Goal: Find contact information: Find contact information

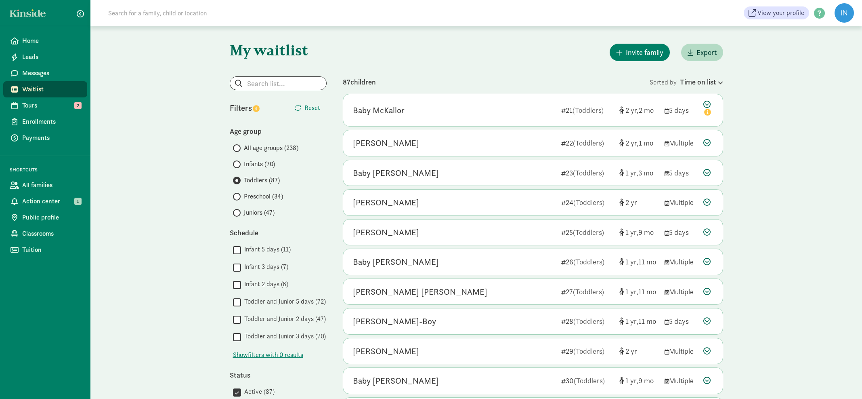
click at [237, 164] on input "Infants (70)" at bounding box center [235, 164] width 5 height 5
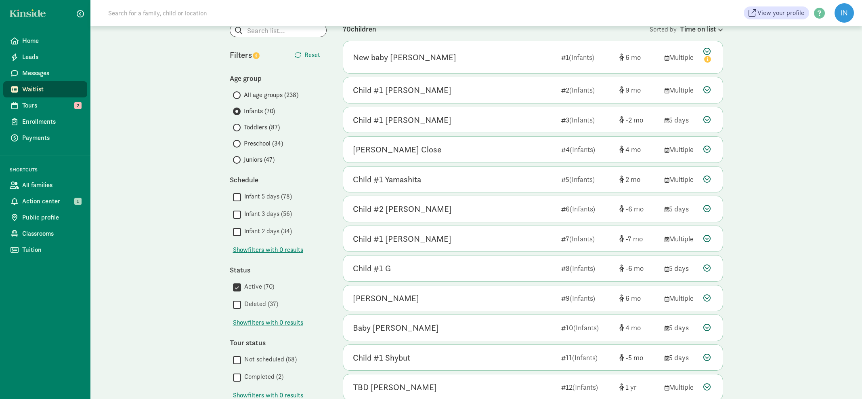
scroll to position [54, 0]
click at [706, 147] on icon at bounding box center [706, 147] width 7 height 7
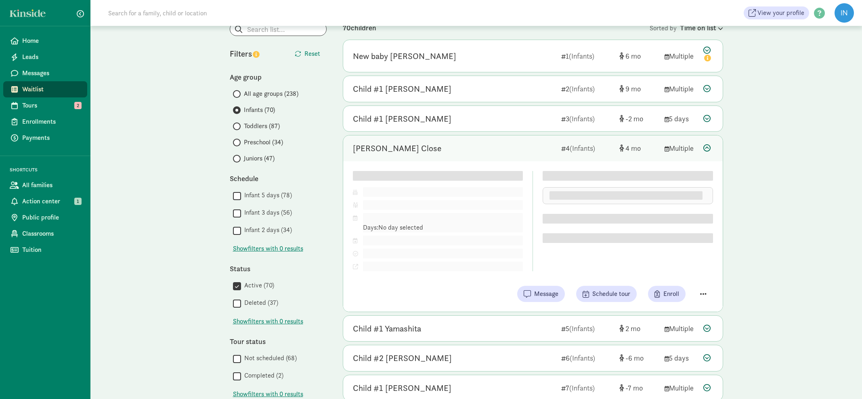
click at [702, 271] on div "Internal notes Edit Lorem ipsum dolor sit amet, consectetur adipiscing elit. Cu…" at bounding box center [628, 221] width 170 height 100
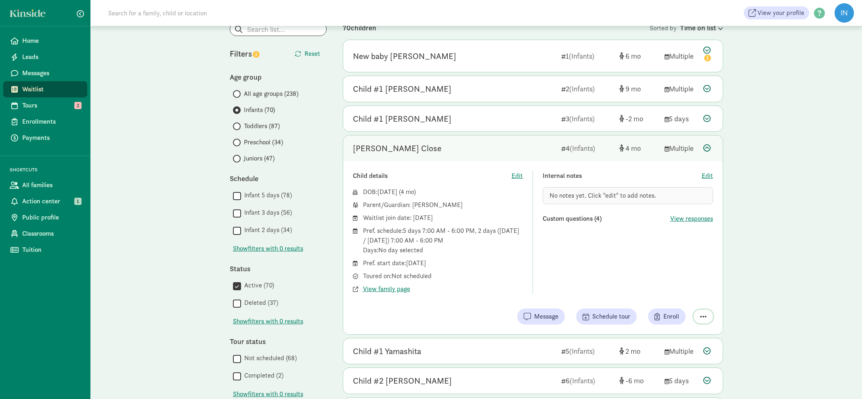
click at [705, 314] on span "button" at bounding box center [703, 316] width 6 height 7
click at [676, 297] on div "Remove from list" at bounding box center [675, 296] width 63 height 10
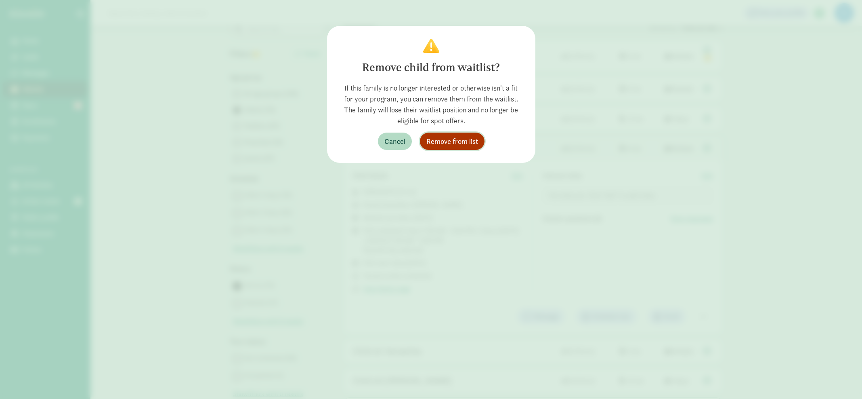
click at [455, 143] on span "Remove from list" at bounding box center [452, 141] width 52 height 11
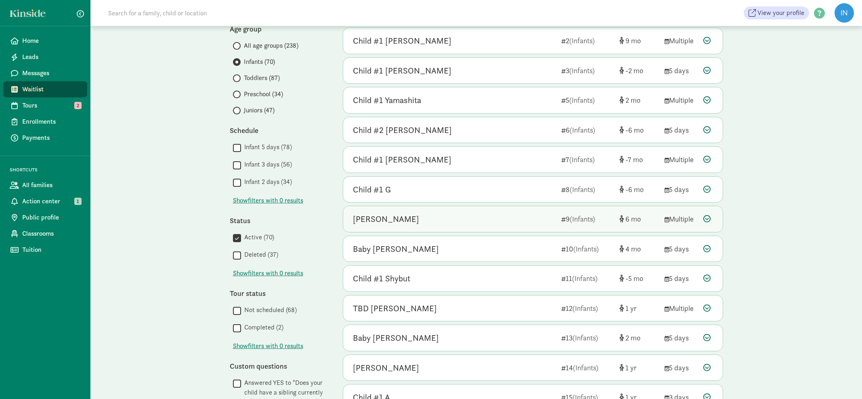
scroll to position [109, 0]
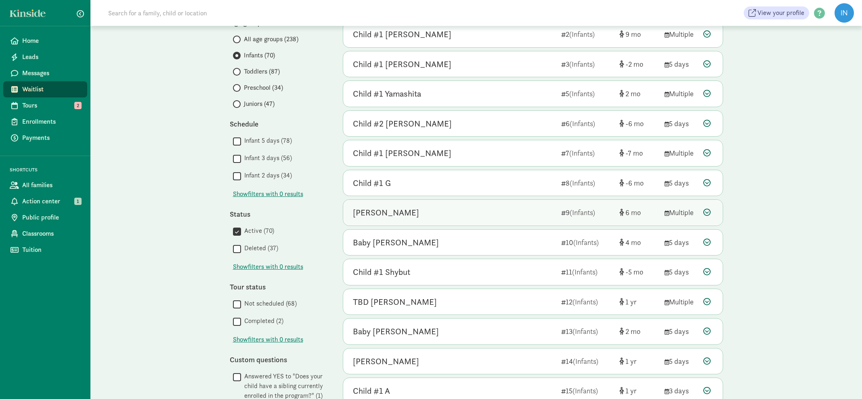
click at [708, 210] on icon at bounding box center [706, 211] width 7 height 7
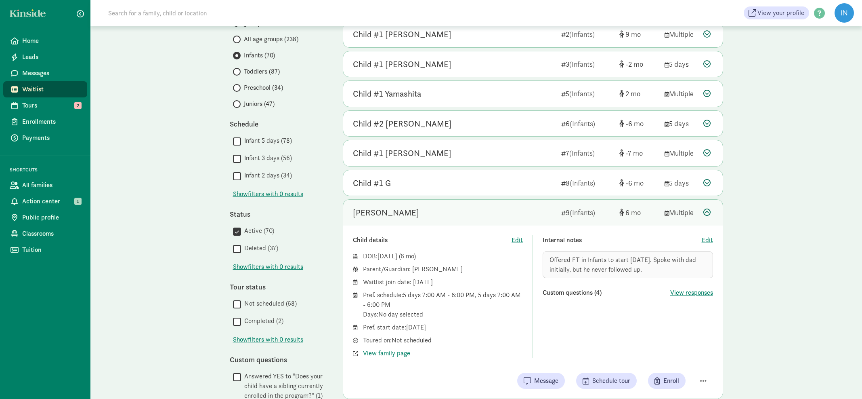
click at [708, 209] on icon at bounding box center [706, 211] width 7 height 7
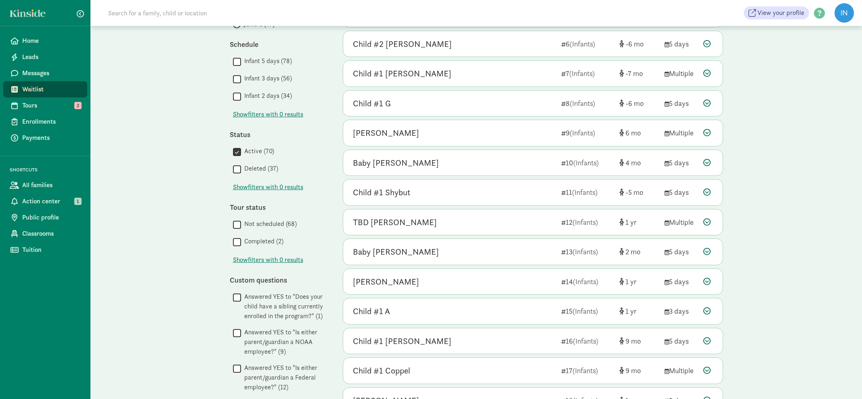
scroll to position [189, 0]
click at [707, 160] on icon at bounding box center [706, 160] width 7 height 7
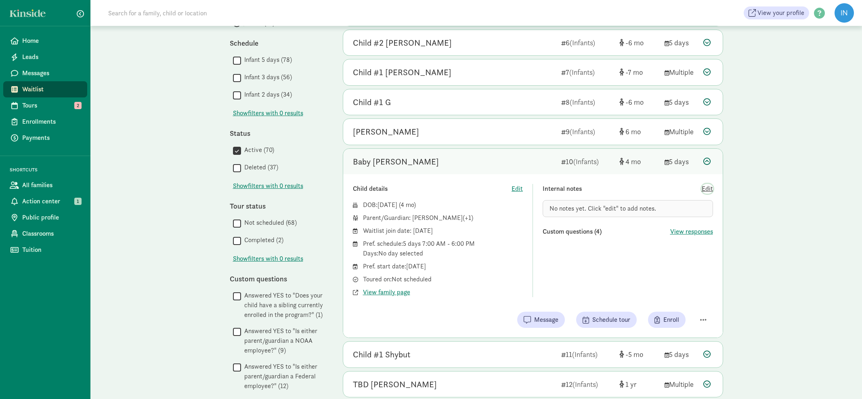
click at [712, 186] on span "Edit" at bounding box center [707, 189] width 11 height 10
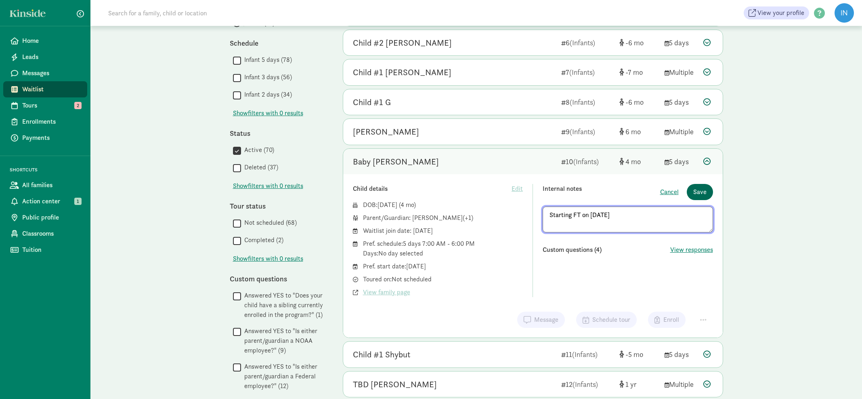
type textarea "Starting FT on 9/22/25"
click at [709, 190] on button "Save" at bounding box center [700, 192] width 26 height 16
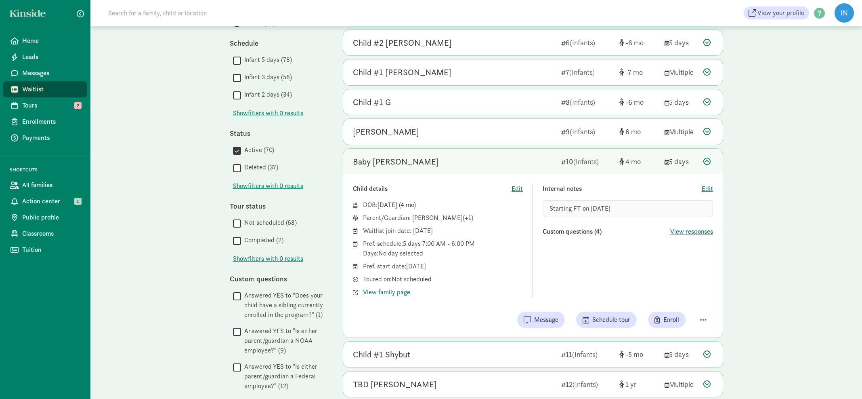
click at [706, 158] on icon at bounding box center [706, 160] width 7 height 7
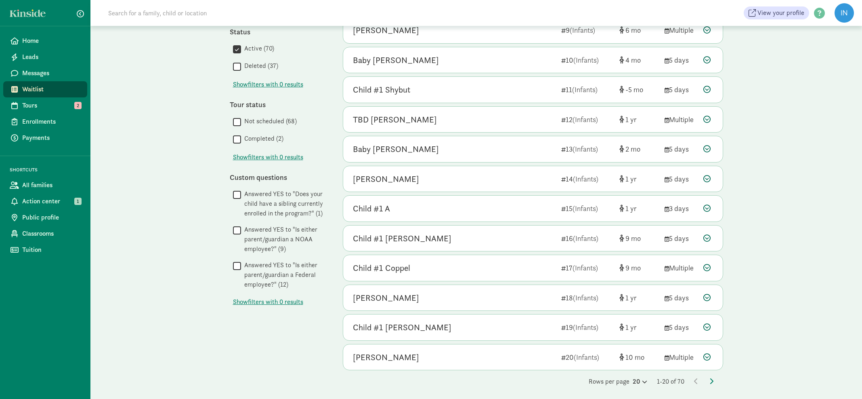
scroll to position [290, 0]
click at [712, 378] on icon at bounding box center [711, 381] width 4 height 6
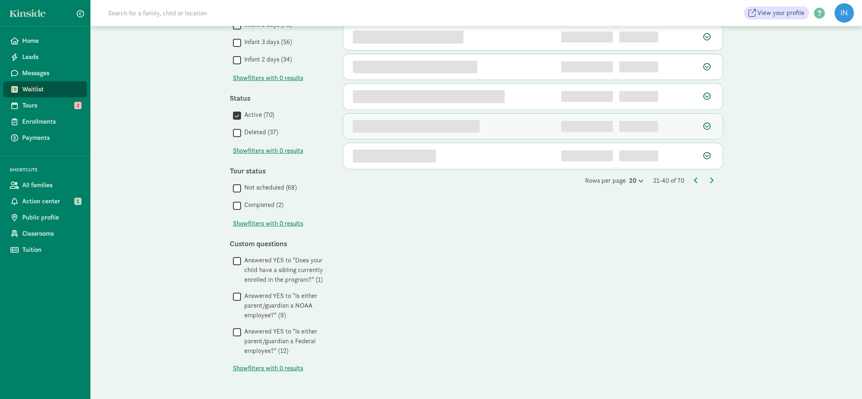
scroll to position [0, 0]
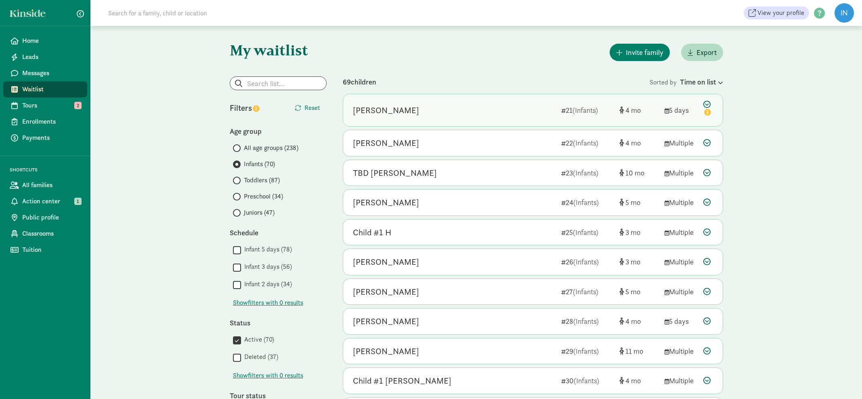
click at [707, 105] on icon at bounding box center [708, 109] width 10 height 17
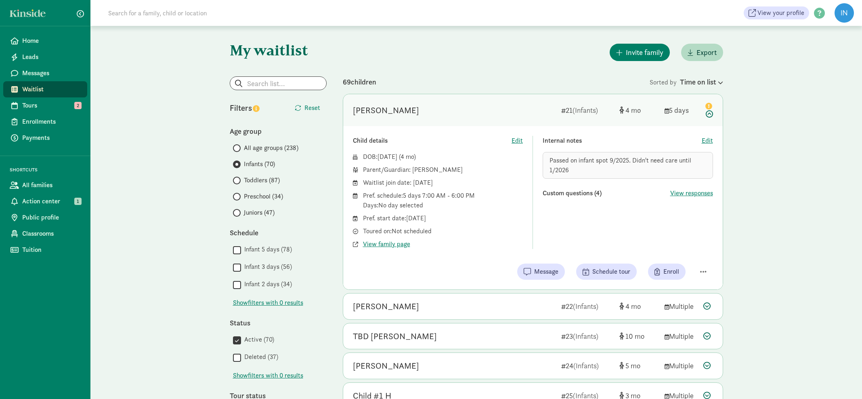
click at [707, 105] on icon "info" at bounding box center [708, 106] width 7 height 7
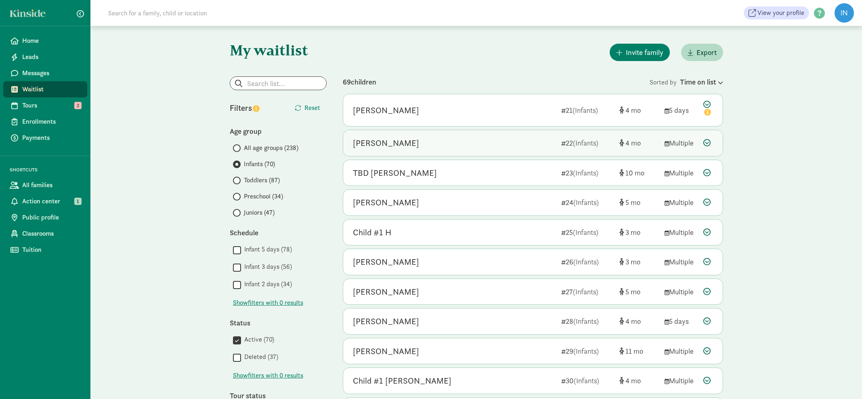
click at [709, 143] on icon at bounding box center [706, 142] width 7 height 7
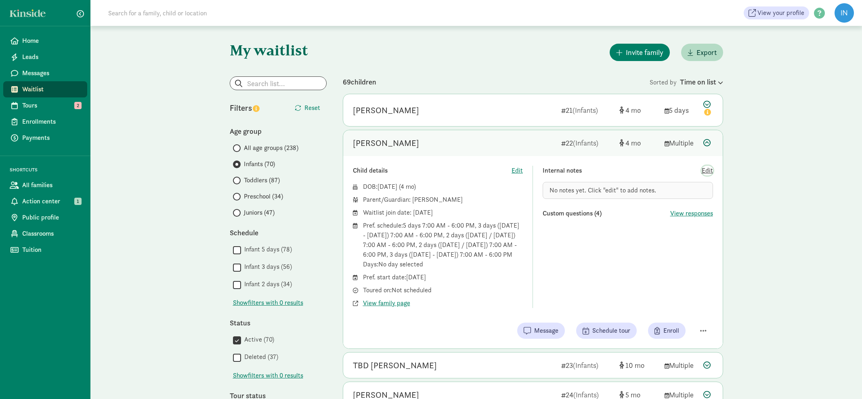
click at [709, 170] on span "Edit" at bounding box center [707, 171] width 11 height 10
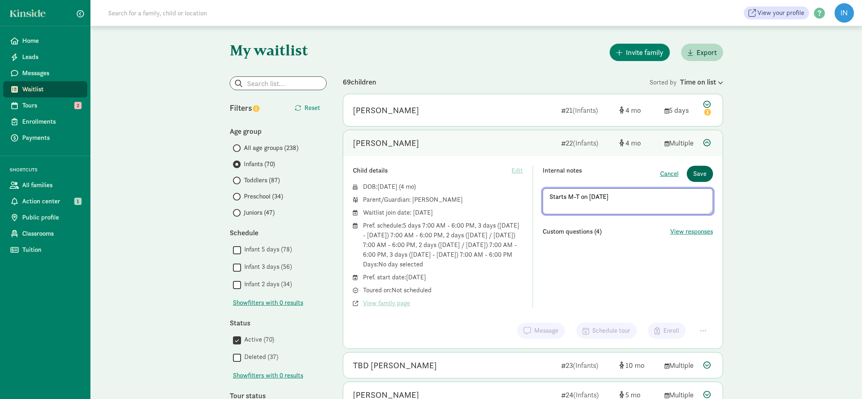
type textarea "Starts M-T on 9/8/25"
click at [696, 173] on span "Save" at bounding box center [699, 174] width 13 height 10
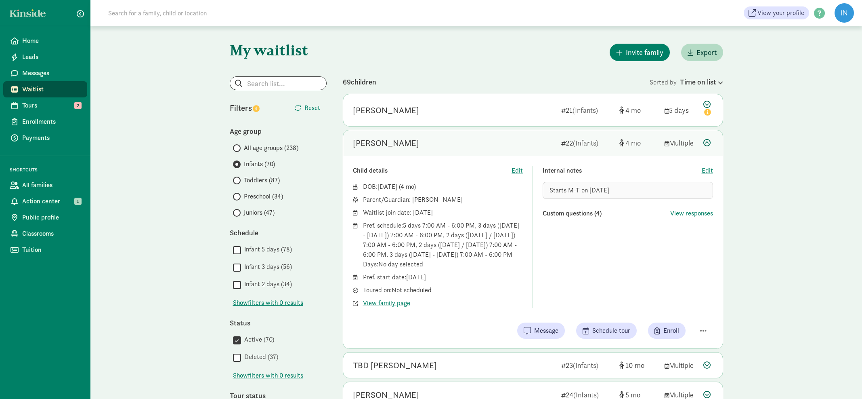
click at [707, 142] on icon at bounding box center [706, 142] width 7 height 7
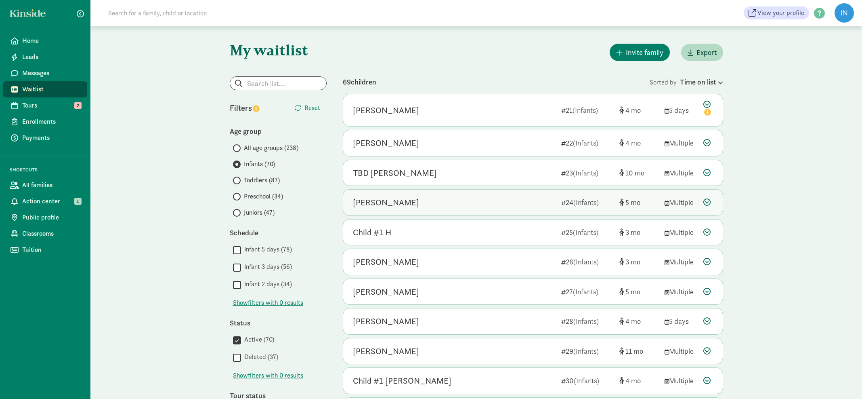
click at [707, 199] on icon at bounding box center [706, 201] width 7 height 7
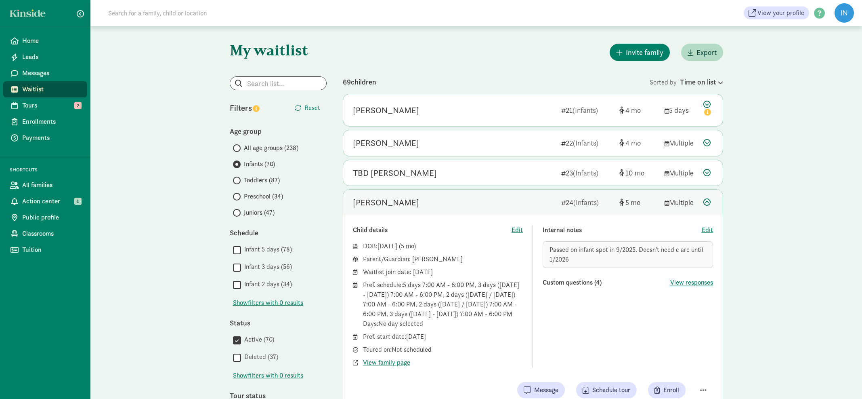
click at [707, 201] on icon at bounding box center [706, 201] width 7 height 7
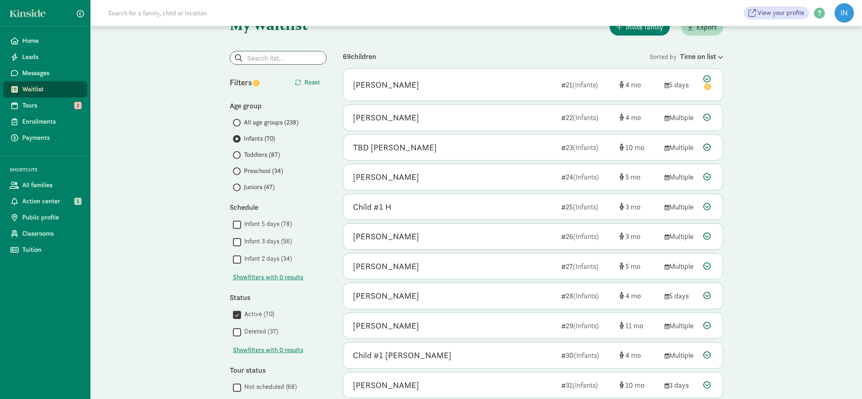
scroll to position [40, 0]
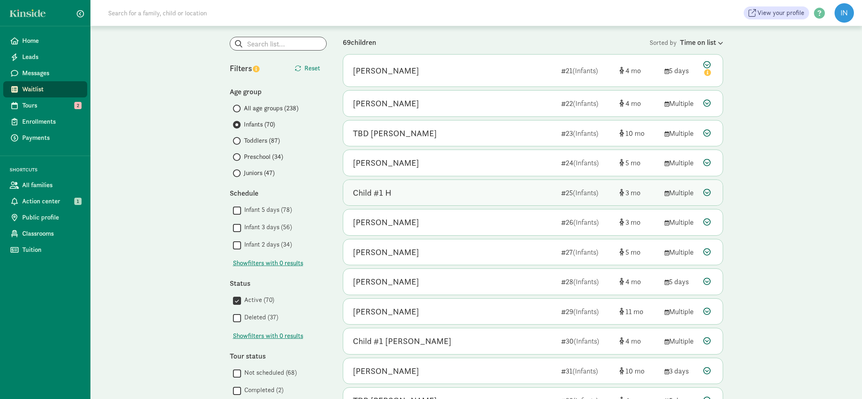
click at [707, 191] on icon at bounding box center [706, 192] width 7 height 7
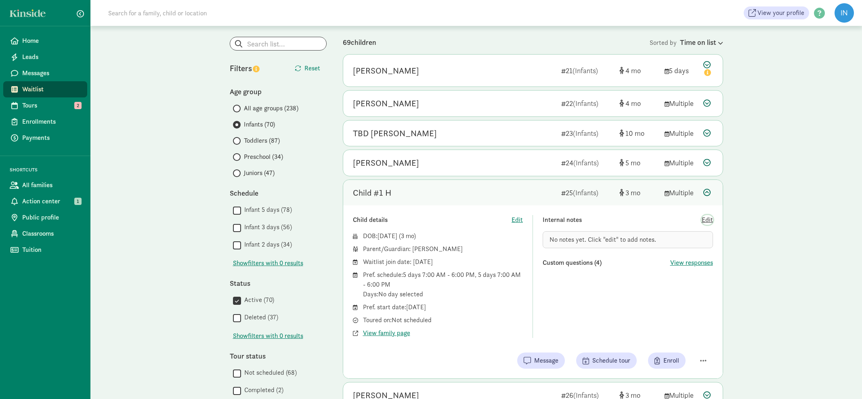
drag, startPoint x: 709, startPoint y: 218, endPoint x: 680, endPoint y: 218, distance: 29.1
click at [709, 218] on span "Edit" at bounding box center [707, 220] width 11 height 10
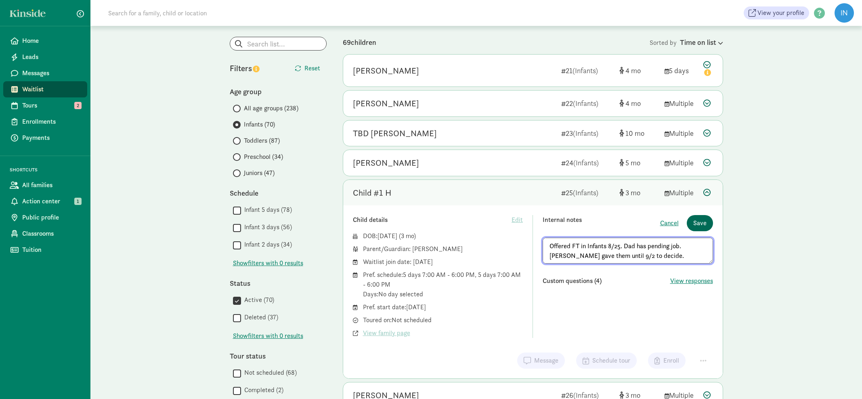
type textarea "Offered FT in Infants 8/25. Dad has pending job. Jason gave them until 9/2 to d…"
click at [703, 218] on span "Save" at bounding box center [699, 223] width 13 height 10
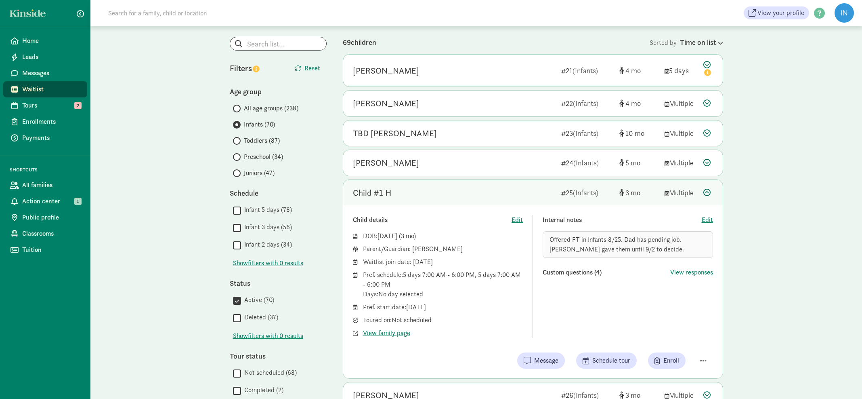
click at [709, 191] on icon at bounding box center [706, 192] width 7 height 7
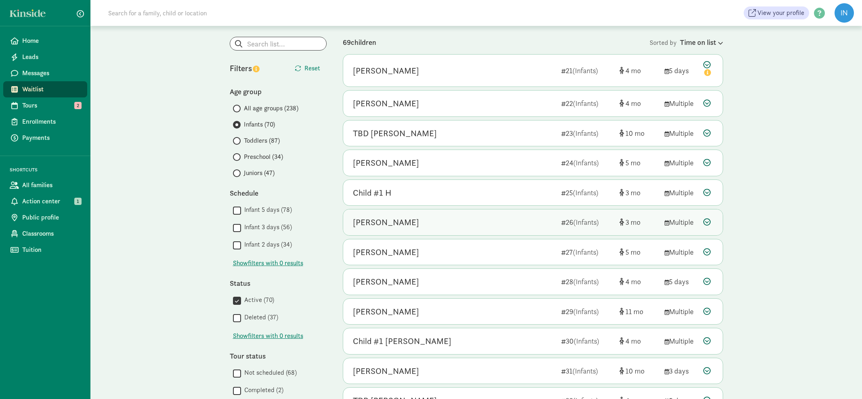
click at [708, 219] on icon at bounding box center [706, 221] width 7 height 7
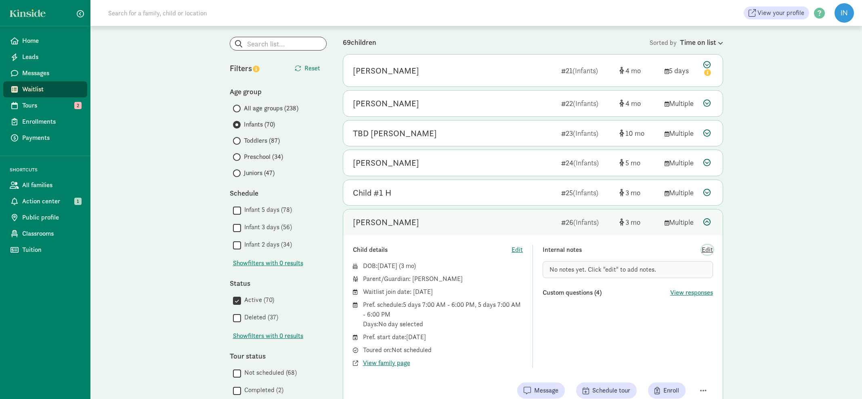
click at [709, 248] on span "Edit" at bounding box center [707, 250] width 11 height 10
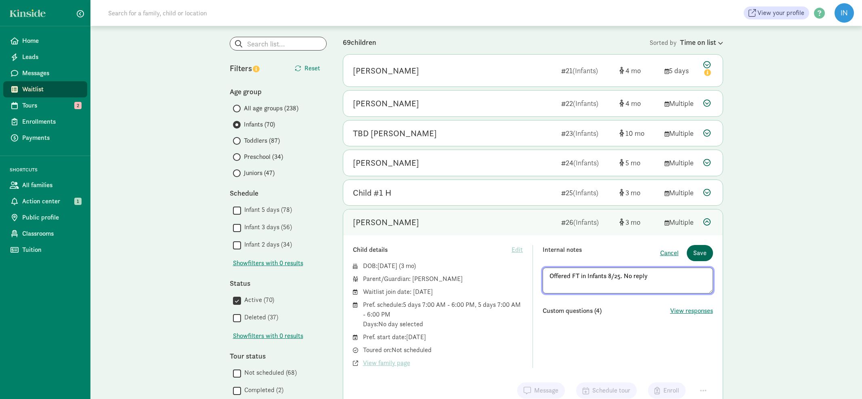
type textarea "Offered FT in Infants 8/25. No reply"
click at [701, 251] on span "Save" at bounding box center [699, 253] width 13 height 10
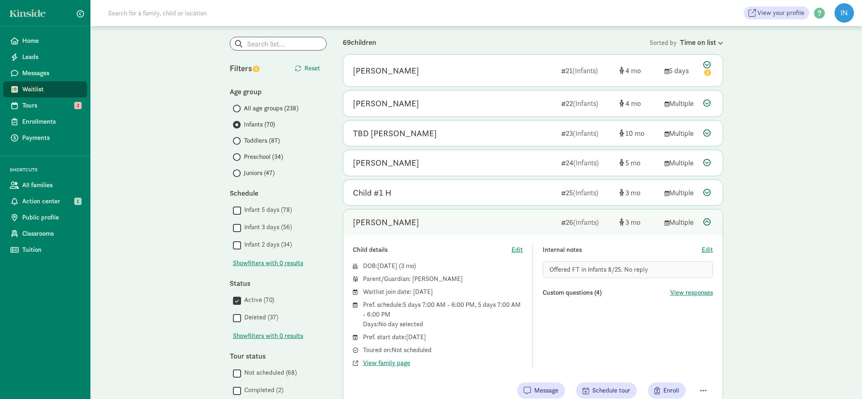
click at [709, 220] on icon at bounding box center [706, 221] width 7 height 7
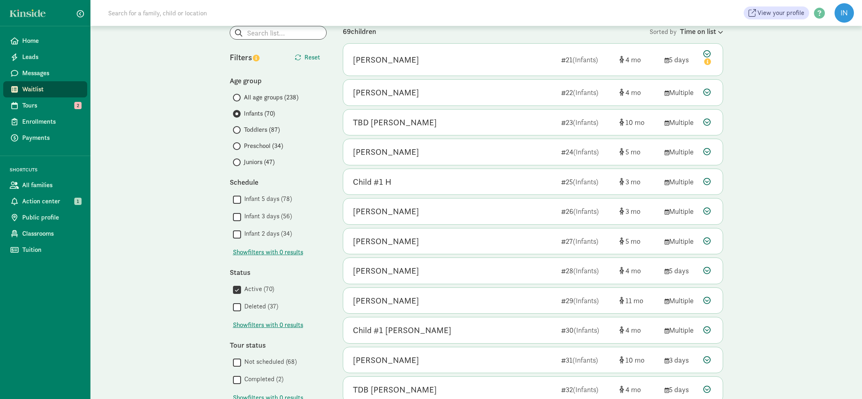
scroll to position [54, 0]
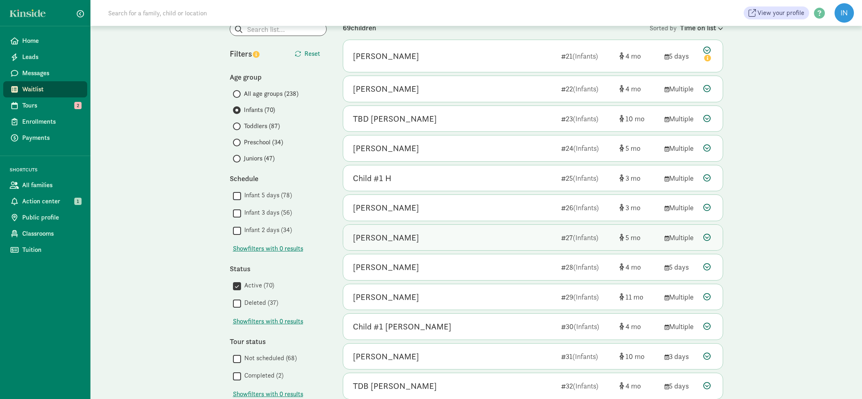
click at [708, 236] on icon at bounding box center [706, 236] width 7 height 7
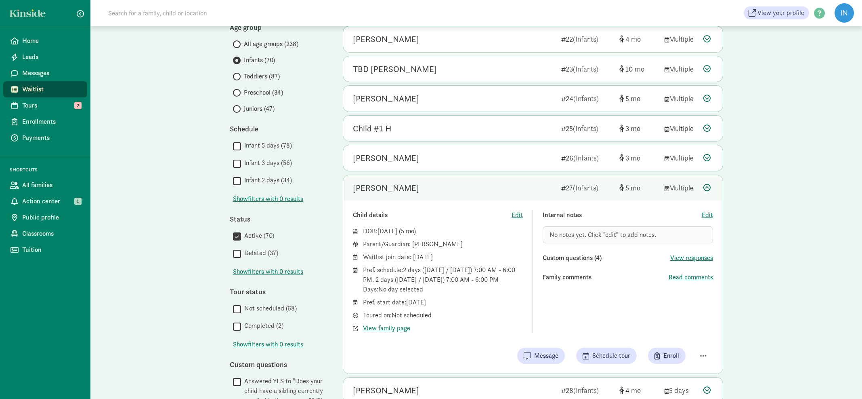
scroll to position [114, 0]
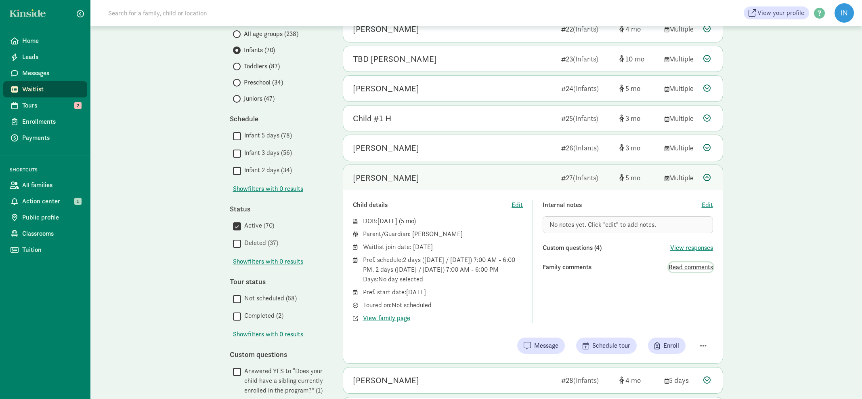
click at [701, 266] on span "Read comments" at bounding box center [691, 267] width 44 height 10
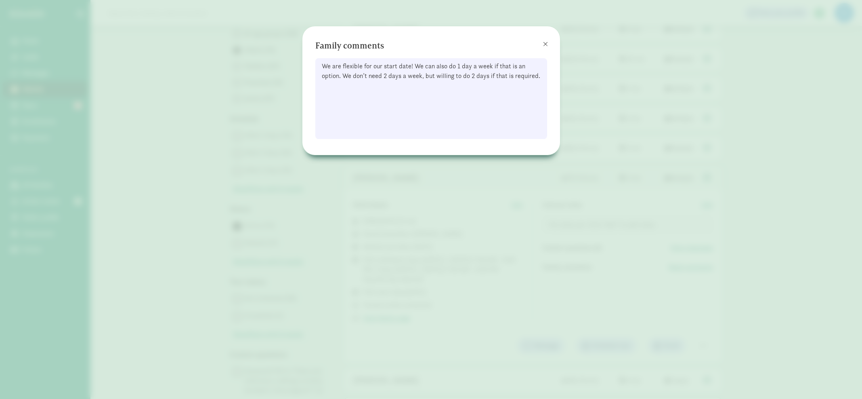
click at [545, 43] on span at bounding box center [545, 44] width 5 height 6
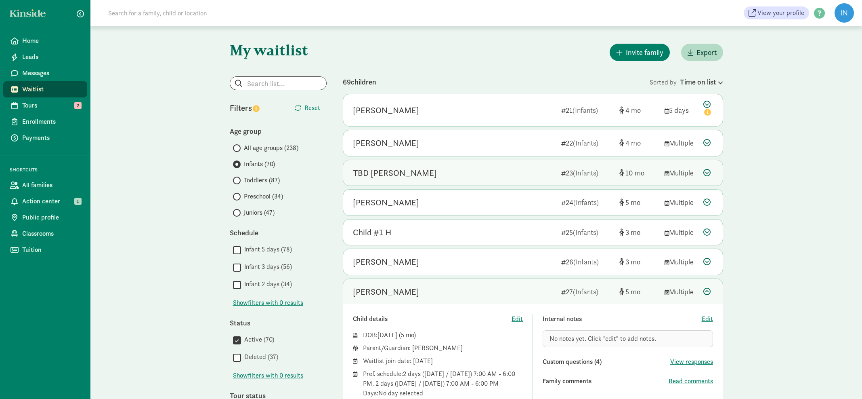
scroll to position [0, 0]
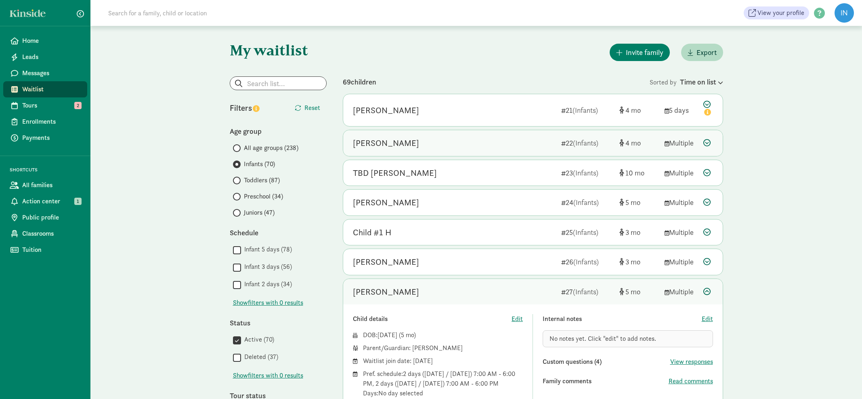
click at [708, 143] on icon at bounding box center [706, 142] width 7 height 7
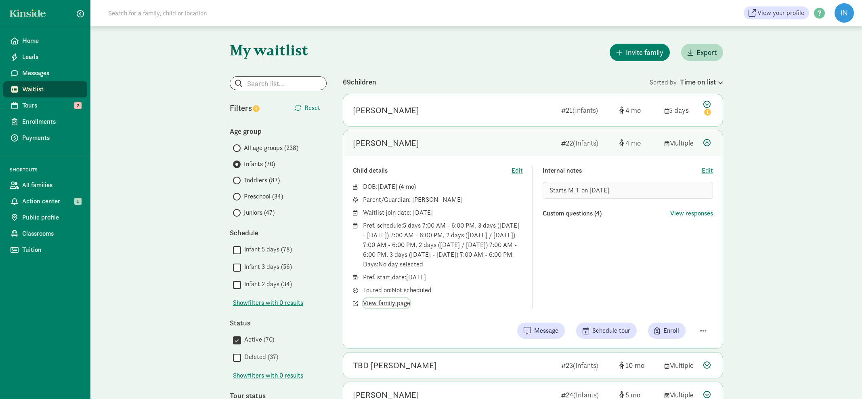
click at [388, 308] on span "View family page" at bounding box center [386, 303] width 47 height 10
click at [707, 141] on icon at bounding box center [706, 142] width 7 height 7
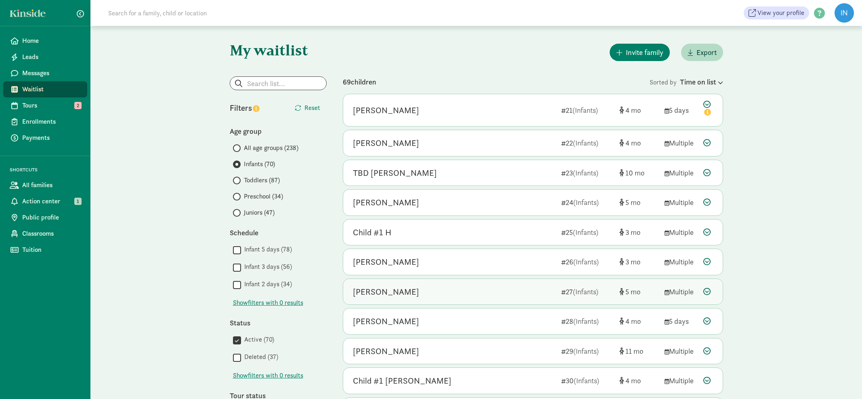
click at [707, 291] on icon at bounding box center [706, 290] width 7 height 7
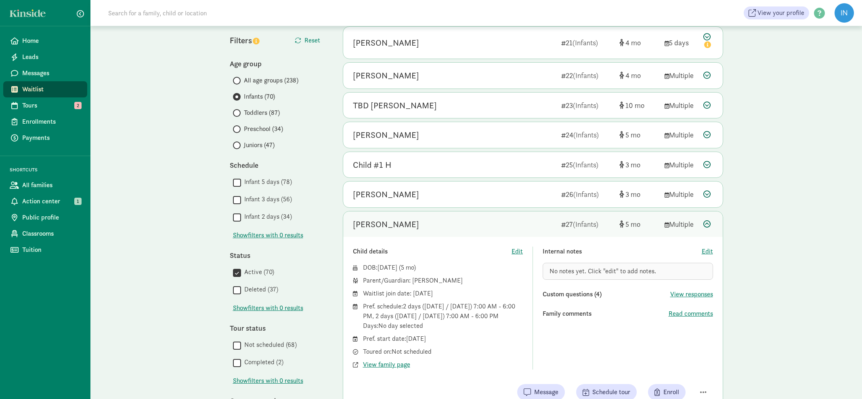
scroll to position [70, 0]
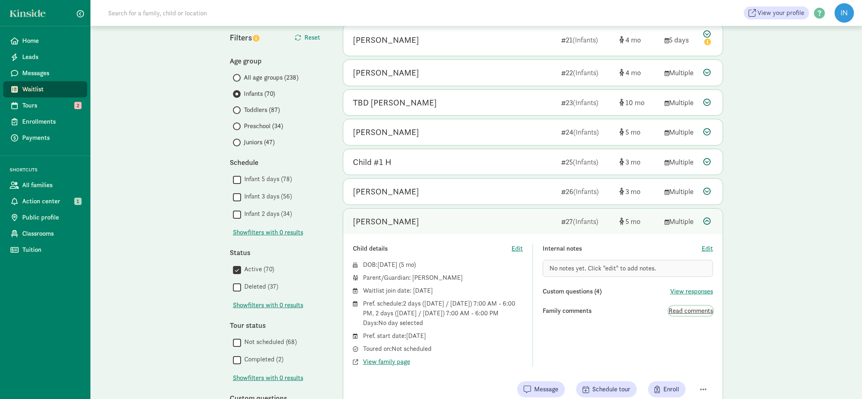
click at [681, 311] on span "Read comments" at bounding box center [691, 311] width 44 height 10
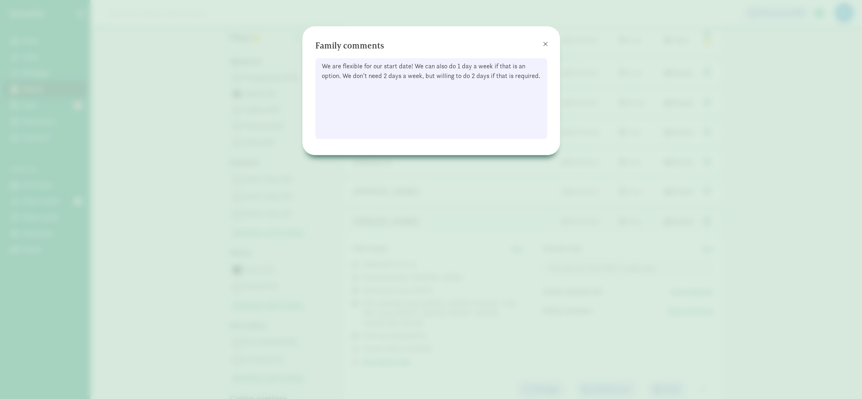
click at [545, 45] on span at bounding box center [545, 44] width 5 height 6
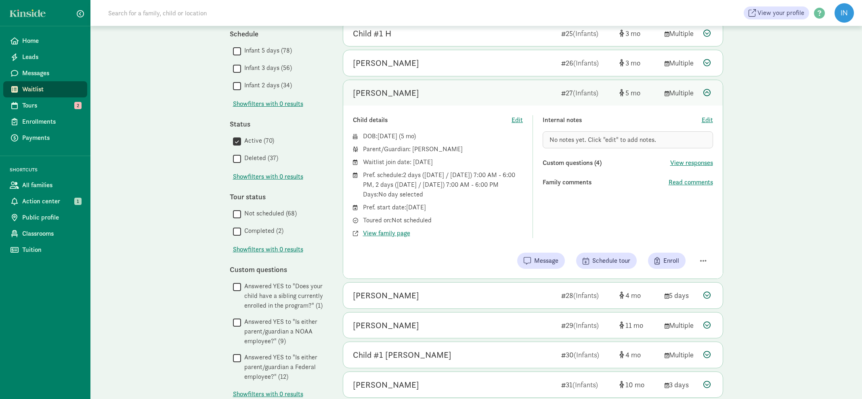
scroll to position [207, 0]
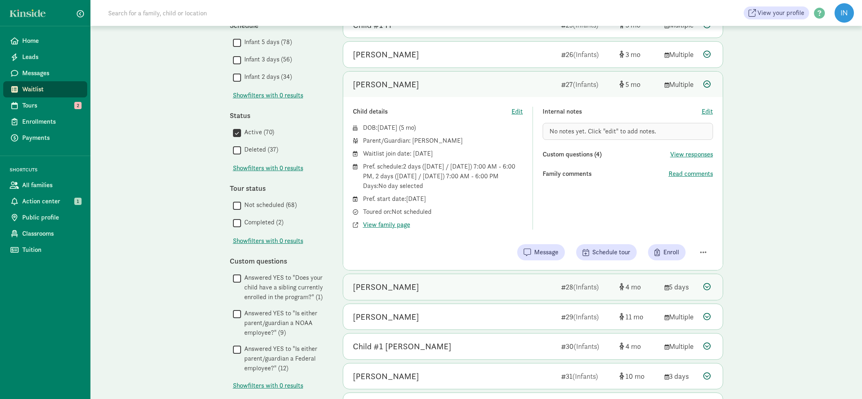
click at [709, 286] on icon at bounding box center [706, 286] width 7 height 7
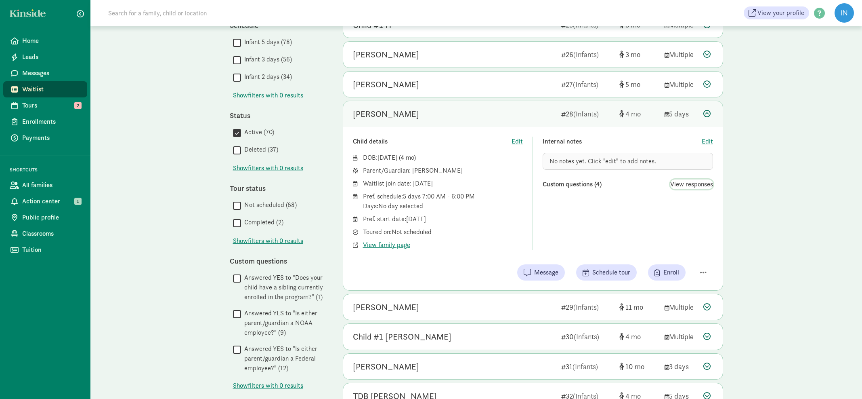
click at [690, 183] on span "View responses" at bounding box center [691, 184] width 43 height 10
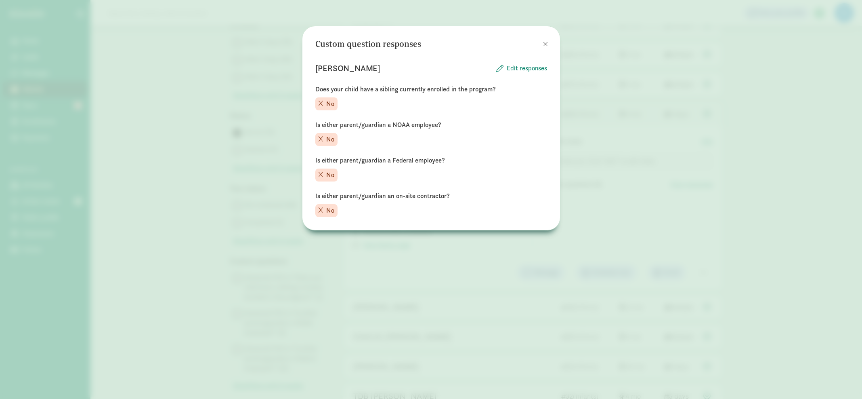
drag, startPoint x: 545, startPoint y: 43, endPoint x: 556, endPoint y: 47, distance: 11.2
click at [545, 43] on span at bounding box center [545, 44] width 5 height 6
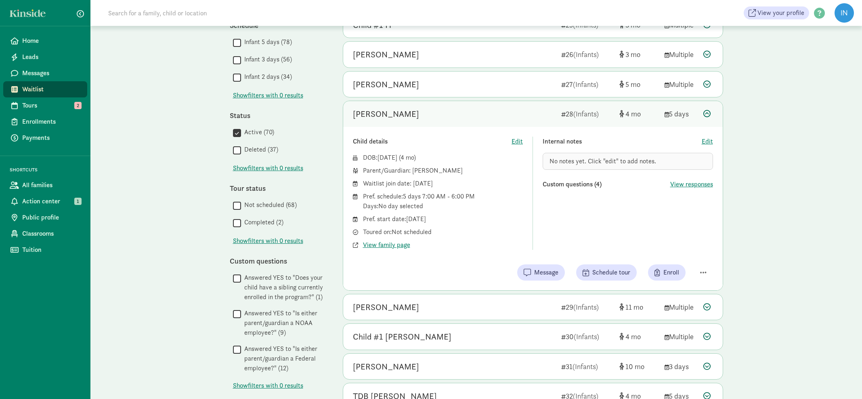
click at [707, 112] on icon at bounding box center [706, 113] width 7 height 7
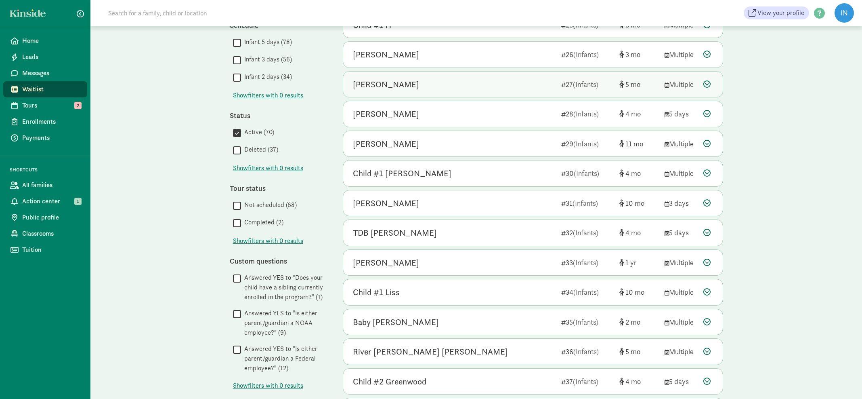
click at [707, 84] on icon at bounding box center [706, 83] width 7 height 7
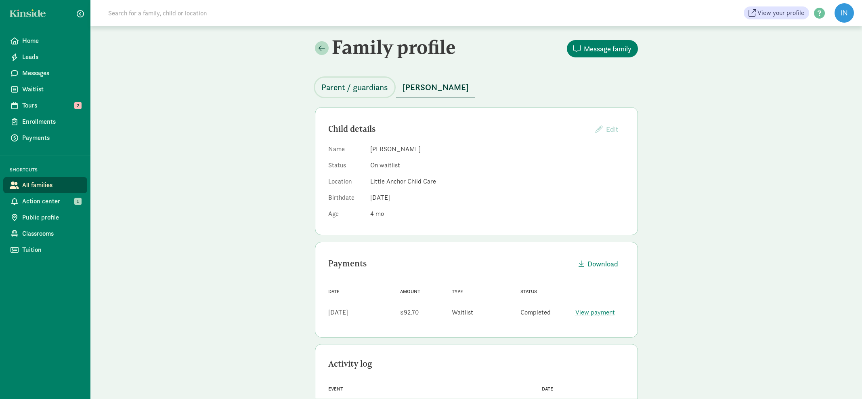
click at [371, 88] on span "Parent / guardians" at bounding box center [354, 87] width 67 height 13
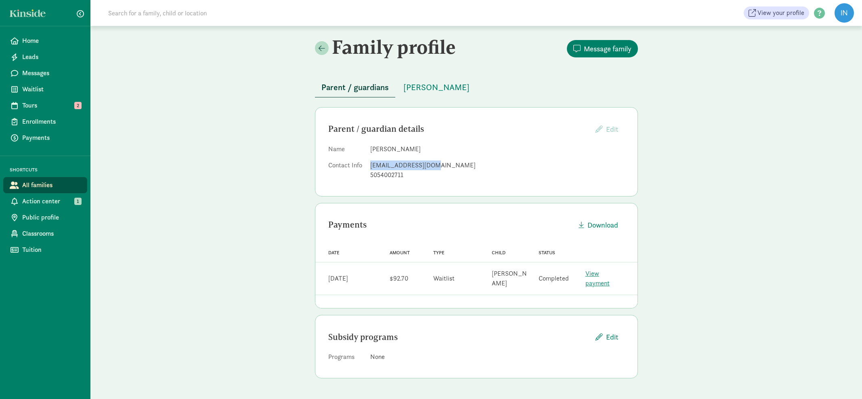
drag, startPoint x: 430, startPoint y: 166, endPoint x: 415, endPoint y: 165, distance: 14.2
click at [371, 165] on div "[EMAIL_ADDRESS][DOMAIN_NAME]" at bounding box center [497, 165] width 254 height 10
click at [453, 164] on div "jnstuart4@gmail.com" at bounding box center [497, 165] width 254 height 10
drag, startPoint x: 429, startPoint y: 164, endPoint x: 370, endPoint y: 165, distance: 59.0
click at [370, 165] on div "jnstuart4@gmail.com" at bounding box center [497, 165] width 254 height 10
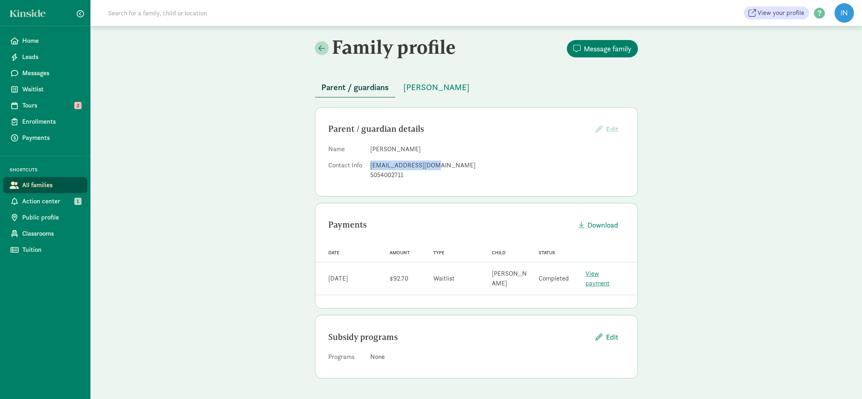
copy div "jnstuart4@gmail.com"
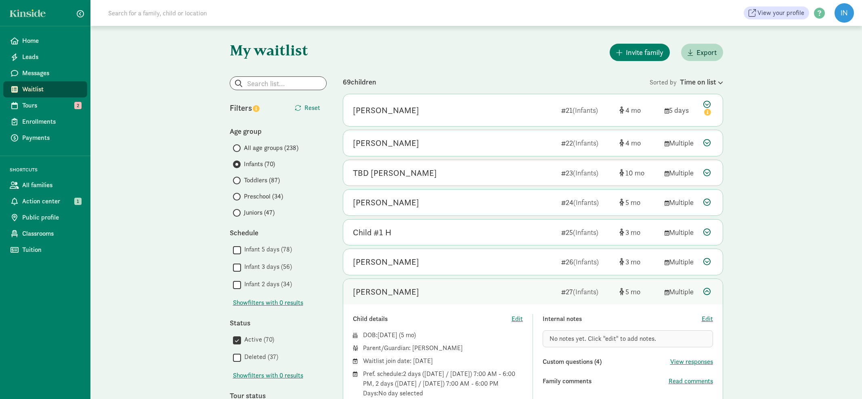
scroll to position [207, 0]
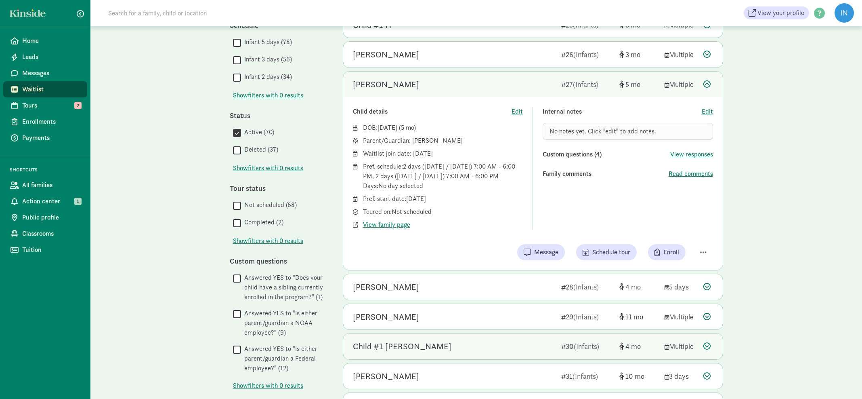
click at [707, 343] on icon at bounding box center [706, 345] width 7 height 7
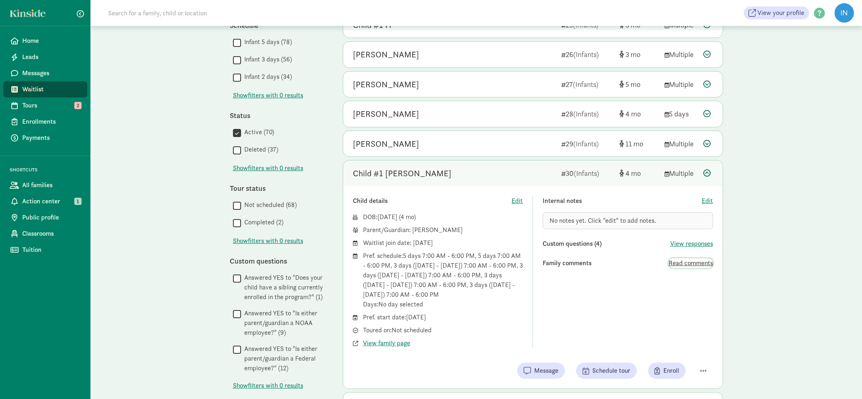
click at [698, 260] on span "Read comments" at bounding box center [691, 263] width 44 height 10
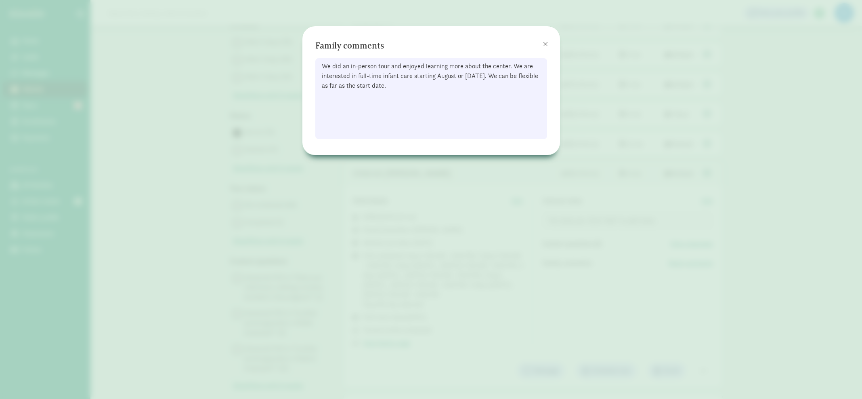
click at [545, 43] on span at bounding box center [545, 44] width 5 height 6
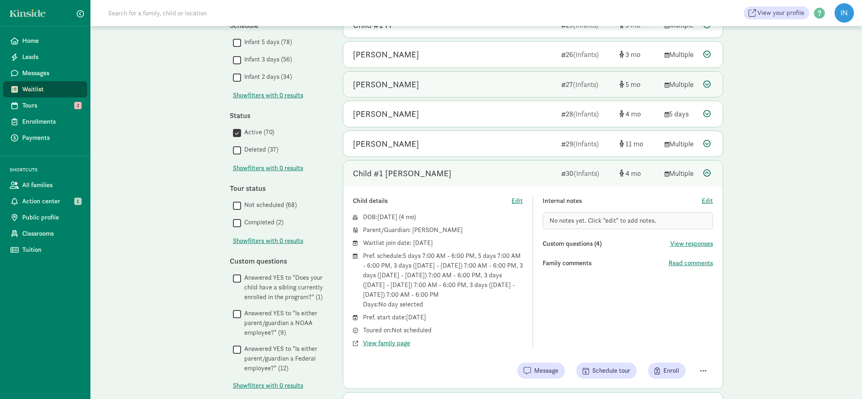
click at [708, 82] on icon at bounding box center [706, 83] width 7 height 7
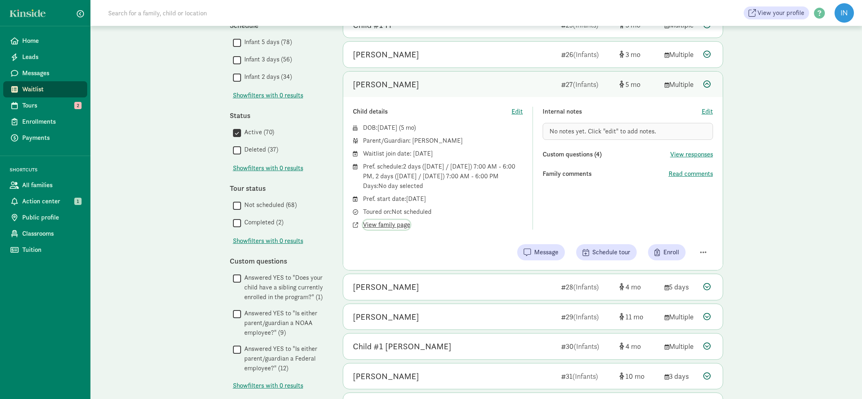
click at [398, 224] on span "View family page" at bounding box center [386, 225] width 47 height 10
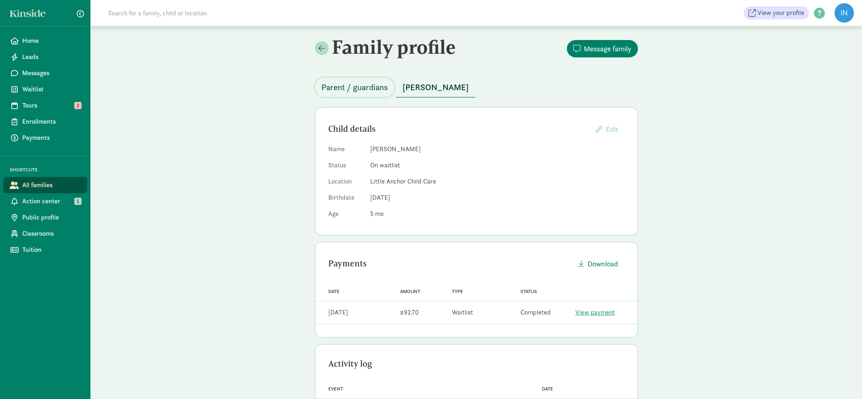
click at [364, 91] on span "Parent / guardians" at bounding box center [354, 87] width 67 height 13
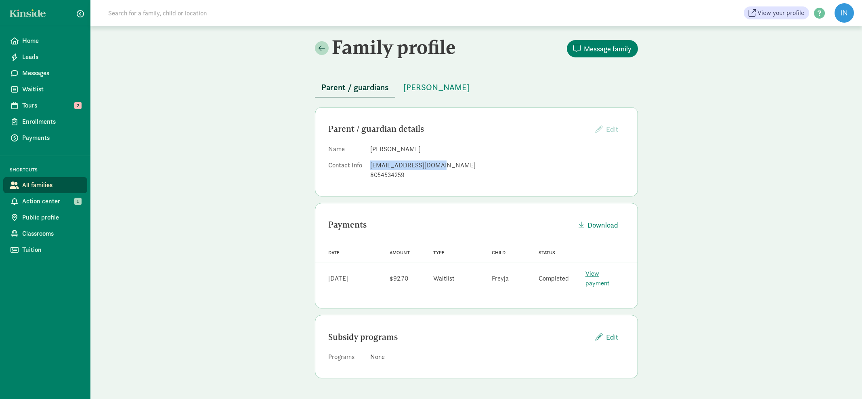
drag, startPoint x: 437, startPoint y: 164, endPoint x: 379, endPoint y: 166, distance: 57.8
click at [370, 165] on div "[EMAIL_ADDRESS][DOMAIN_NAME]" at bounding box center [497, 165] width 254 height 10
copy div "[EMAIL_ADDRESS][DOMAIN_NAME]"
click at [421, 89] on span "[PERSON_NAME]" at bounding box center [436, 87] width 66 height 13
